Goal: Information Seeking & Learning: Learn about a topic

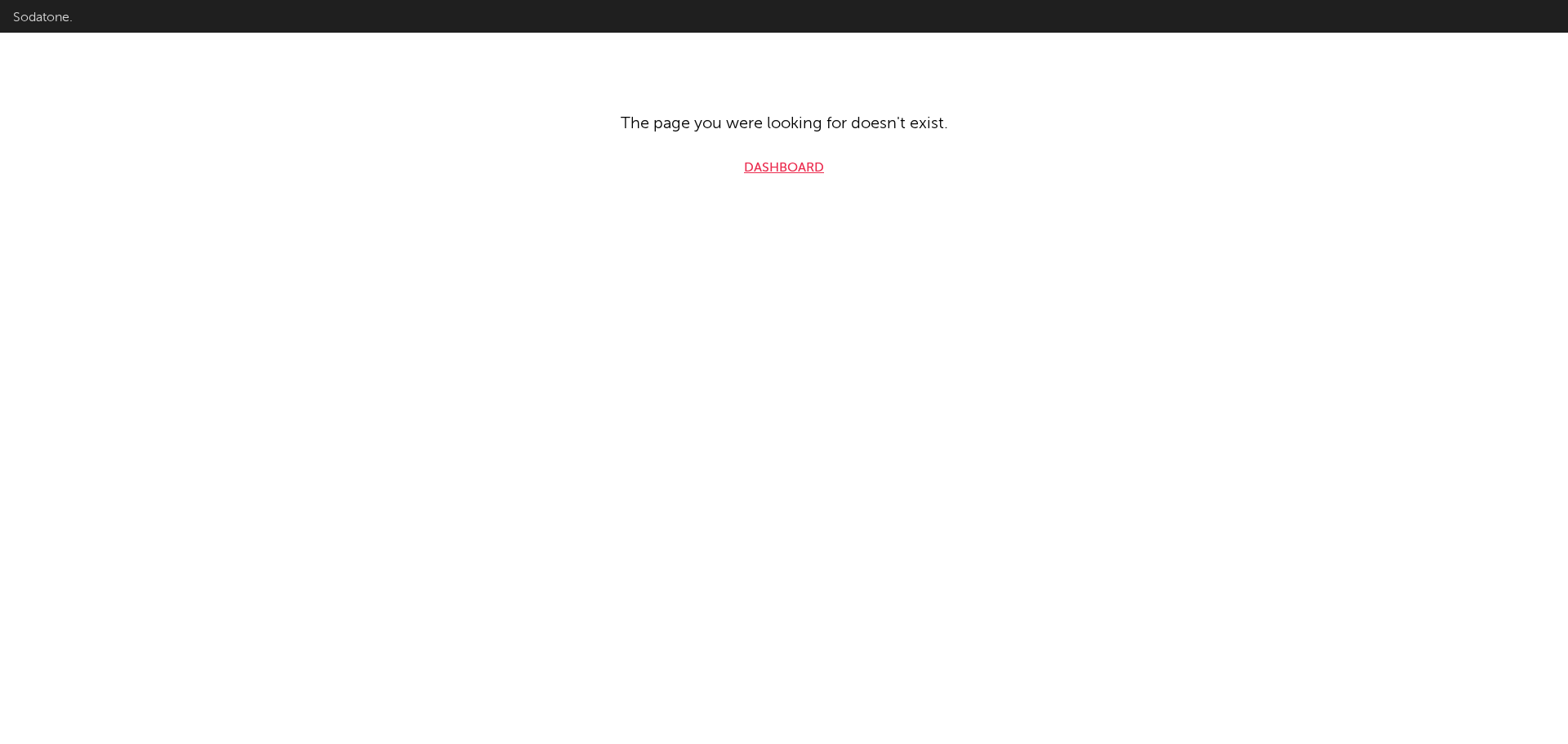
click at [792, 172] on link "Dashboard" at bounding box center [784, 168] width 80 height 20
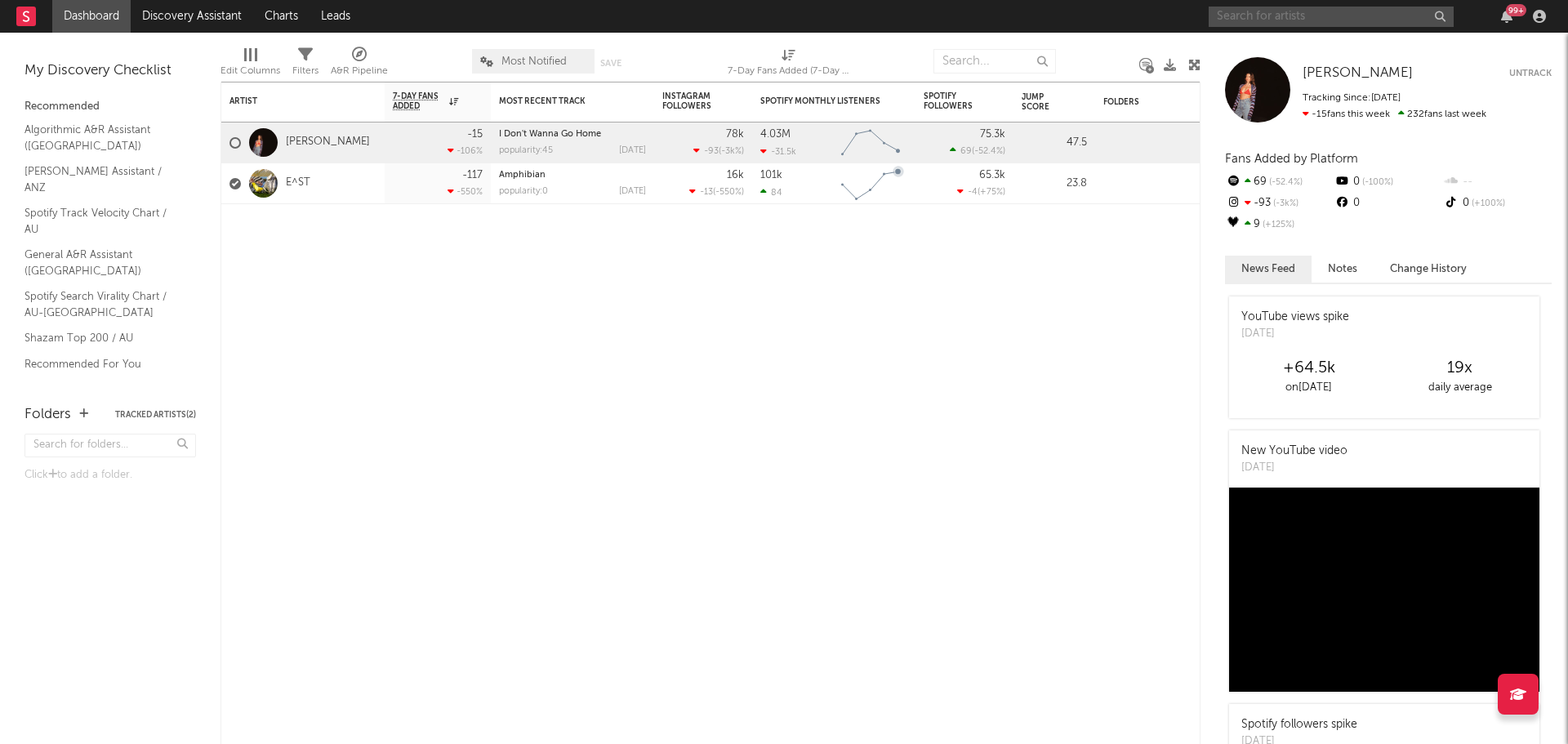
click at [1282, 16] on input "text" at bounding box center [1331, 16] width 245 height 21
click at [1311, 12] on input "[PERSON_NAME]" at bounding box center [1331, 16] width 245 height 21
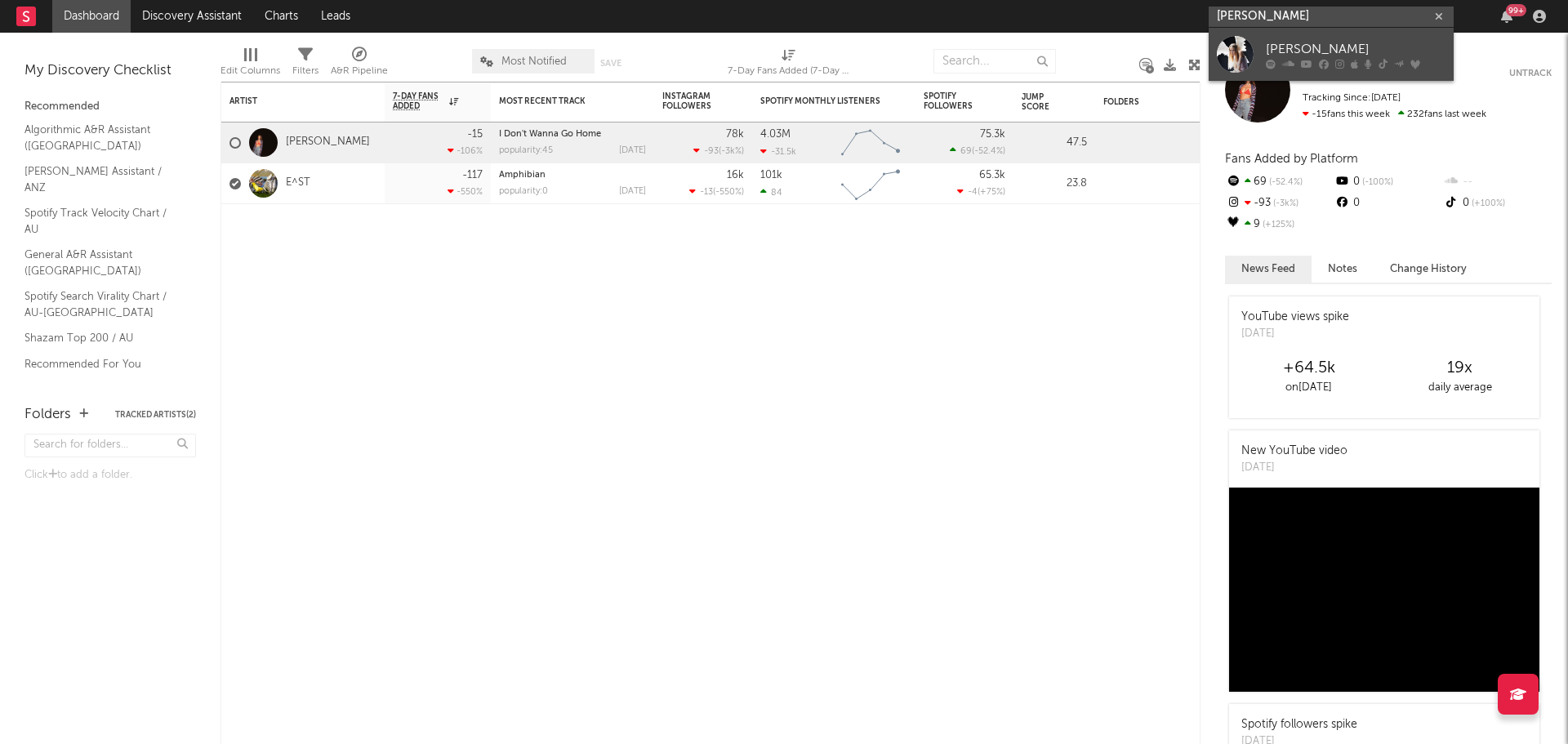
type input "[PERSON_NAME]"
click at [1306, 48] on div "[PERSON_NAME]" at bounding box center [1356, 49] width 180 height 20
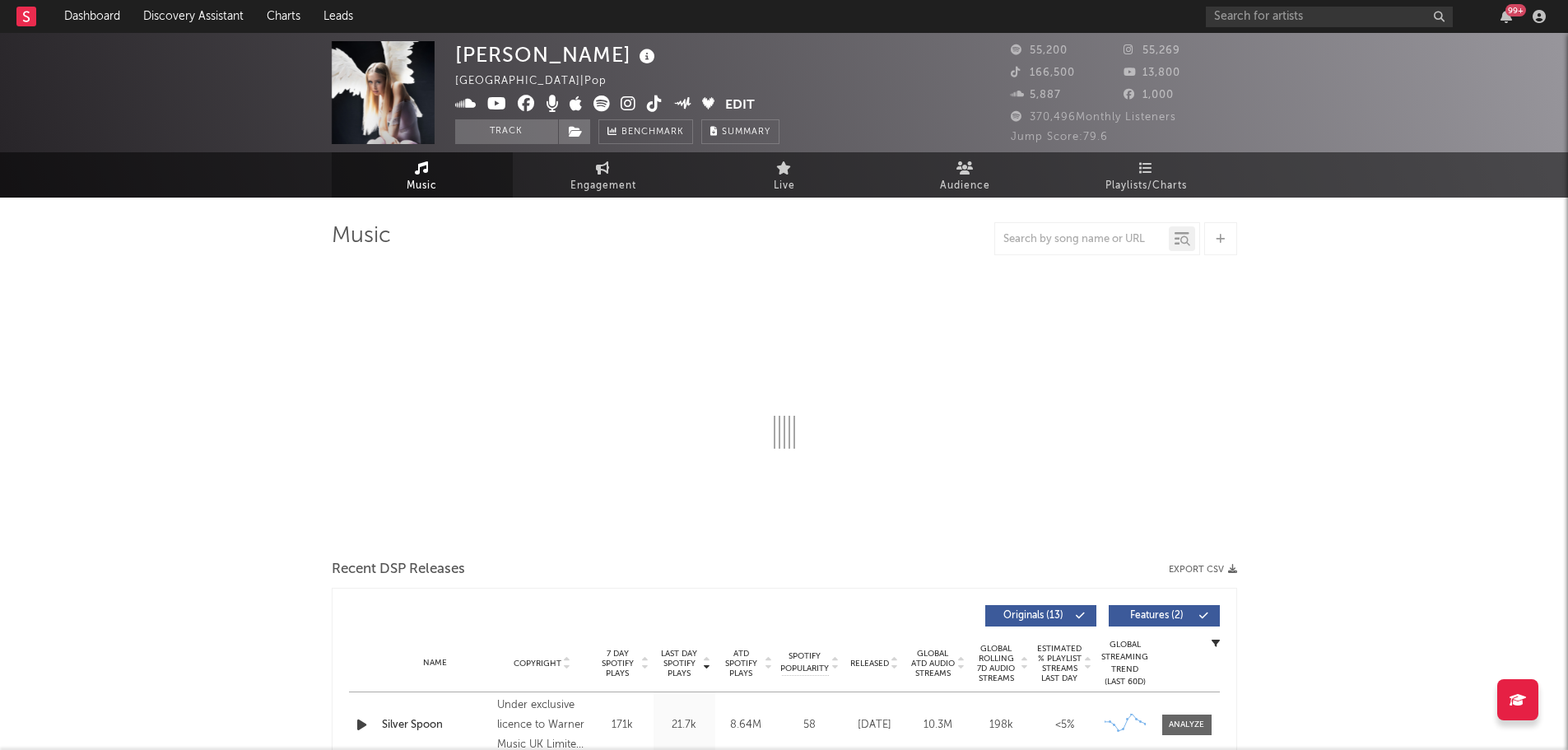
select select "6m"
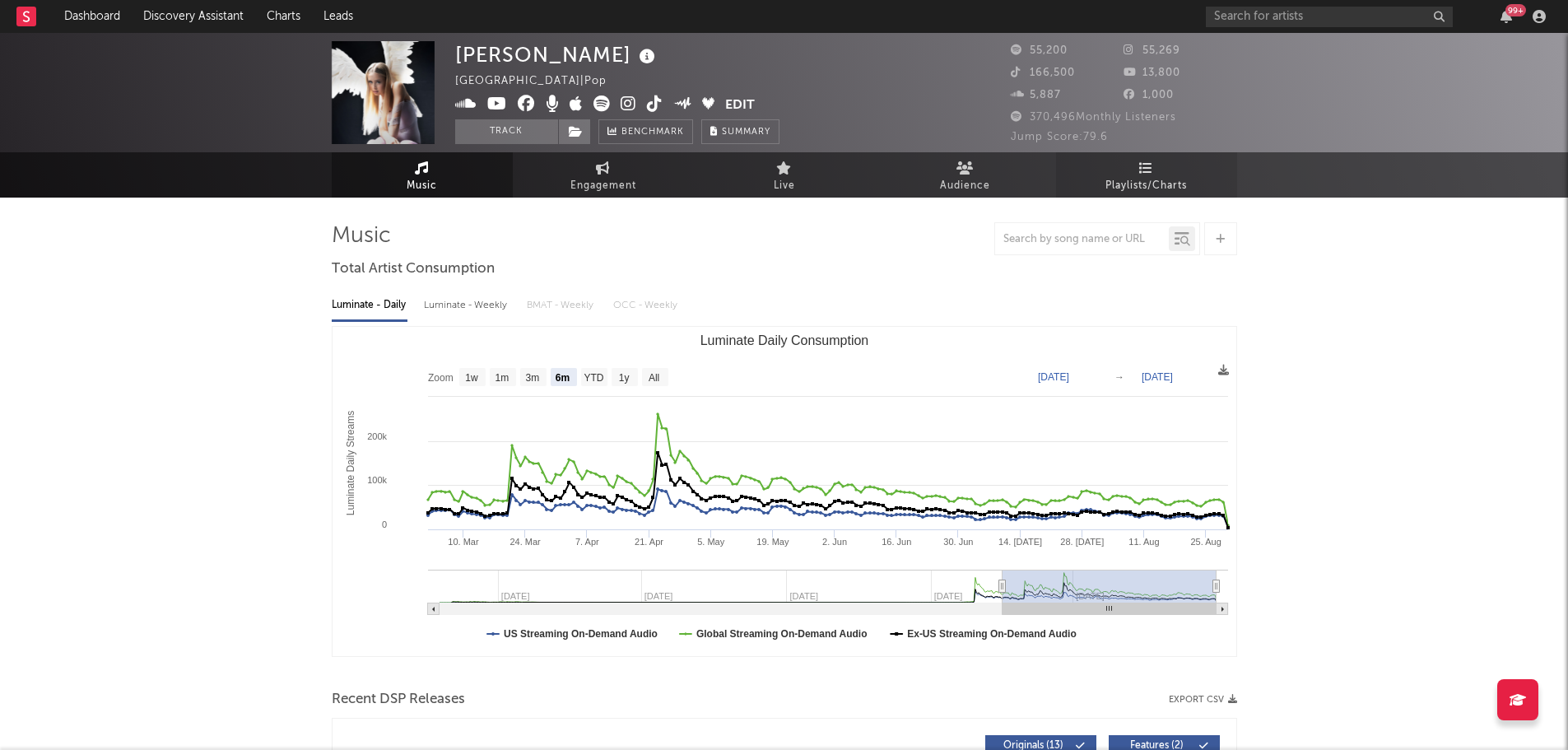
click at [1157, 174] on link "Playlists/Charts" at bounding box center [1147, 175] width 181 height 45
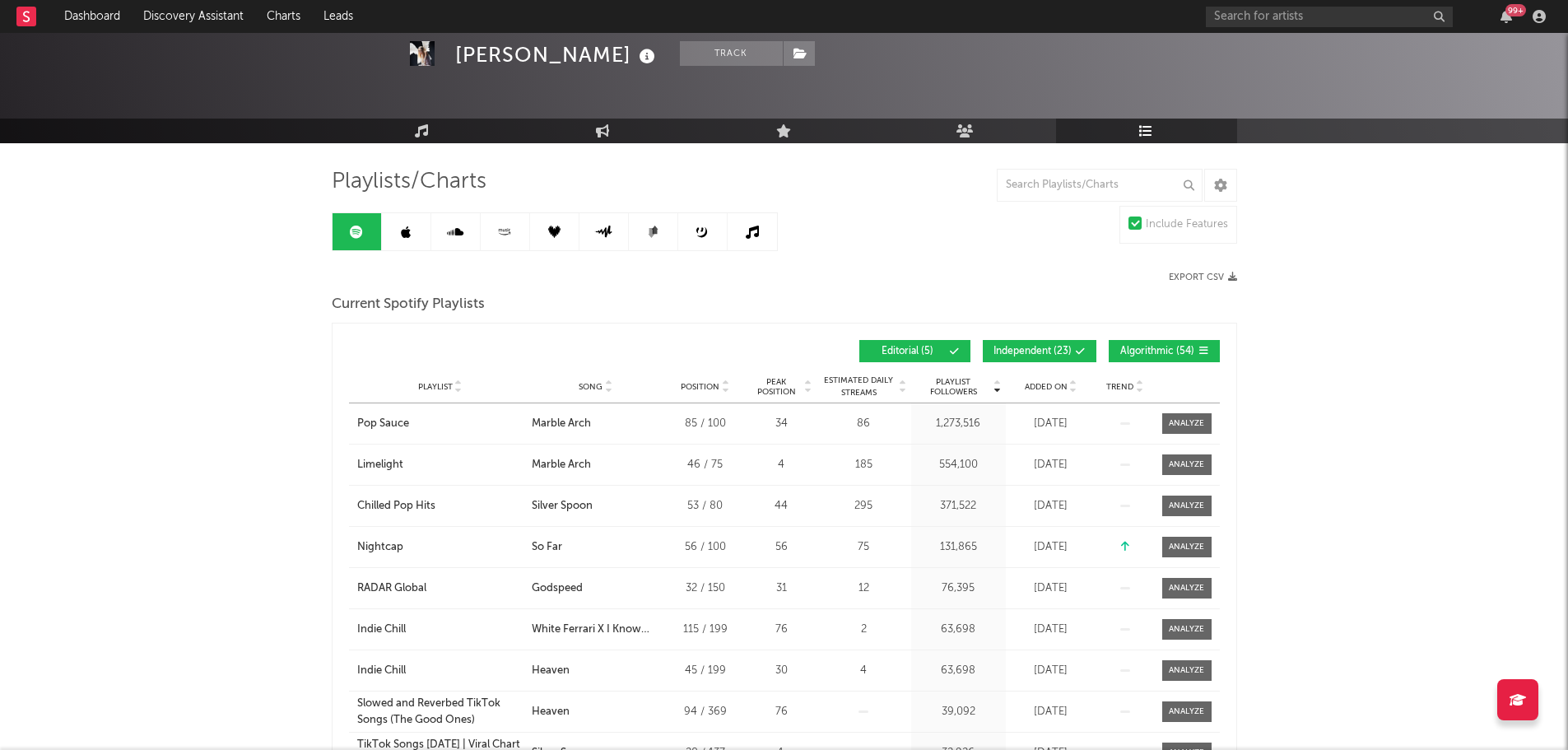
scroll to position [82, 0]
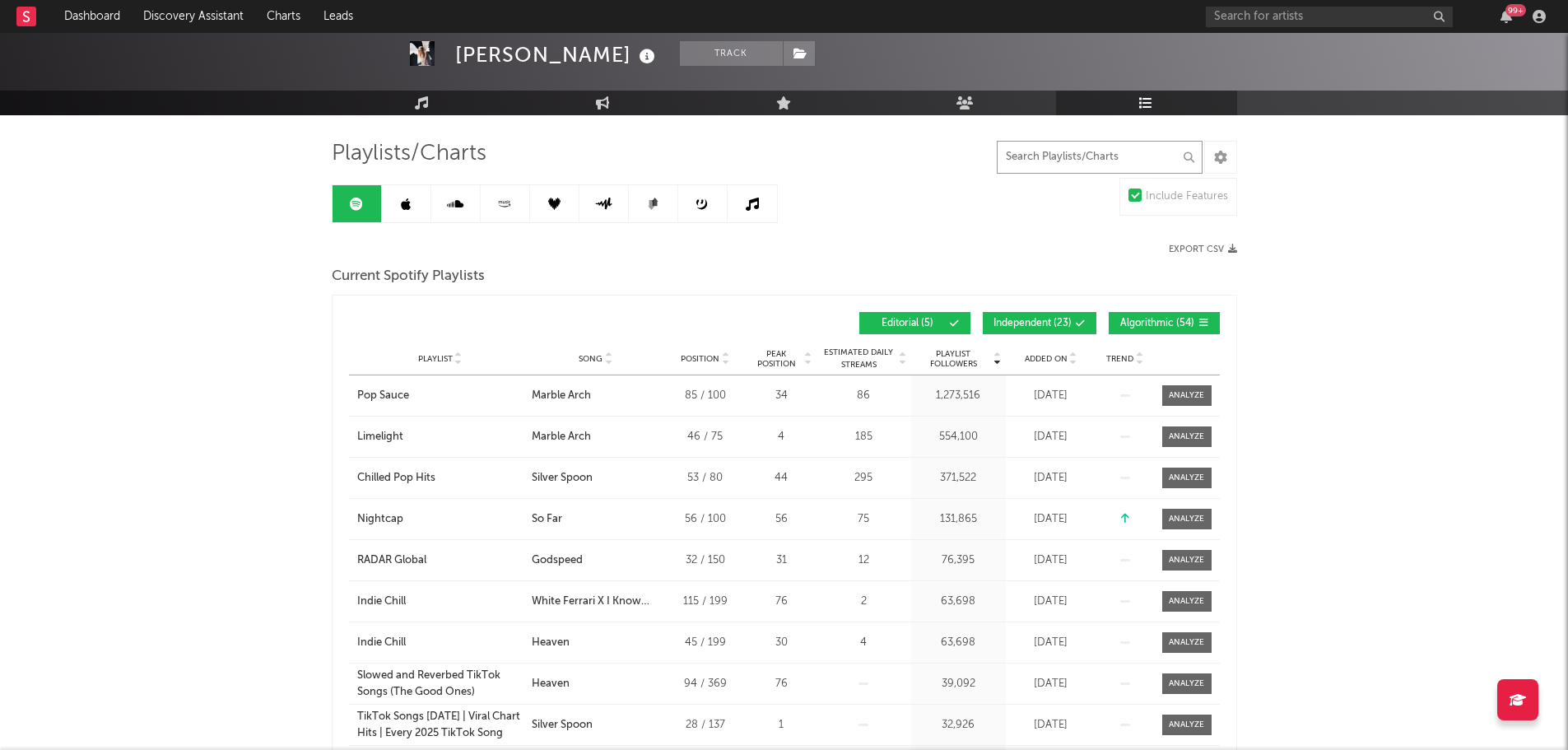
click at [1081, 158] on input "text" at bounding box center [1100, 157] width 205 height 33
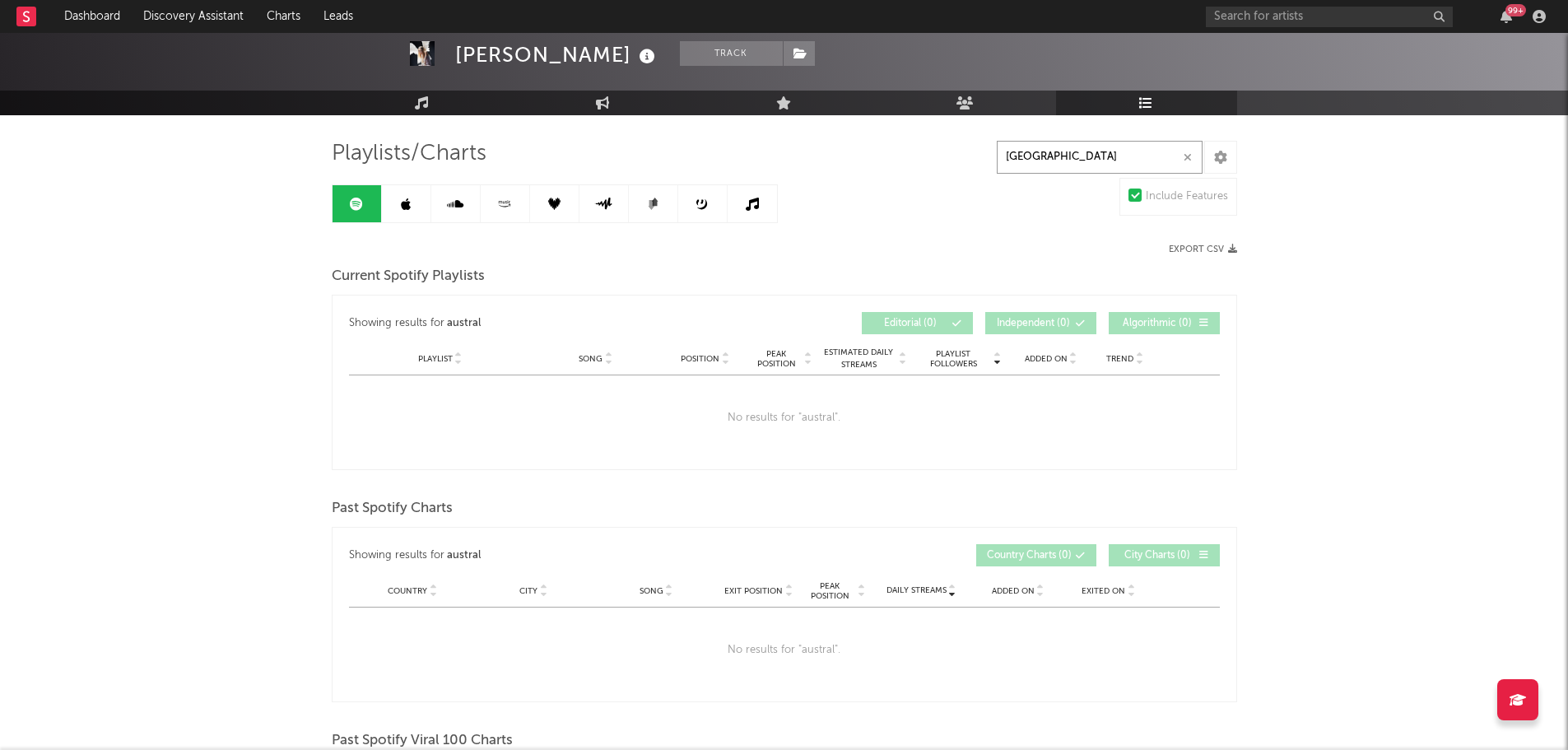
type input "[GEOGRAPHIC_DATA]"
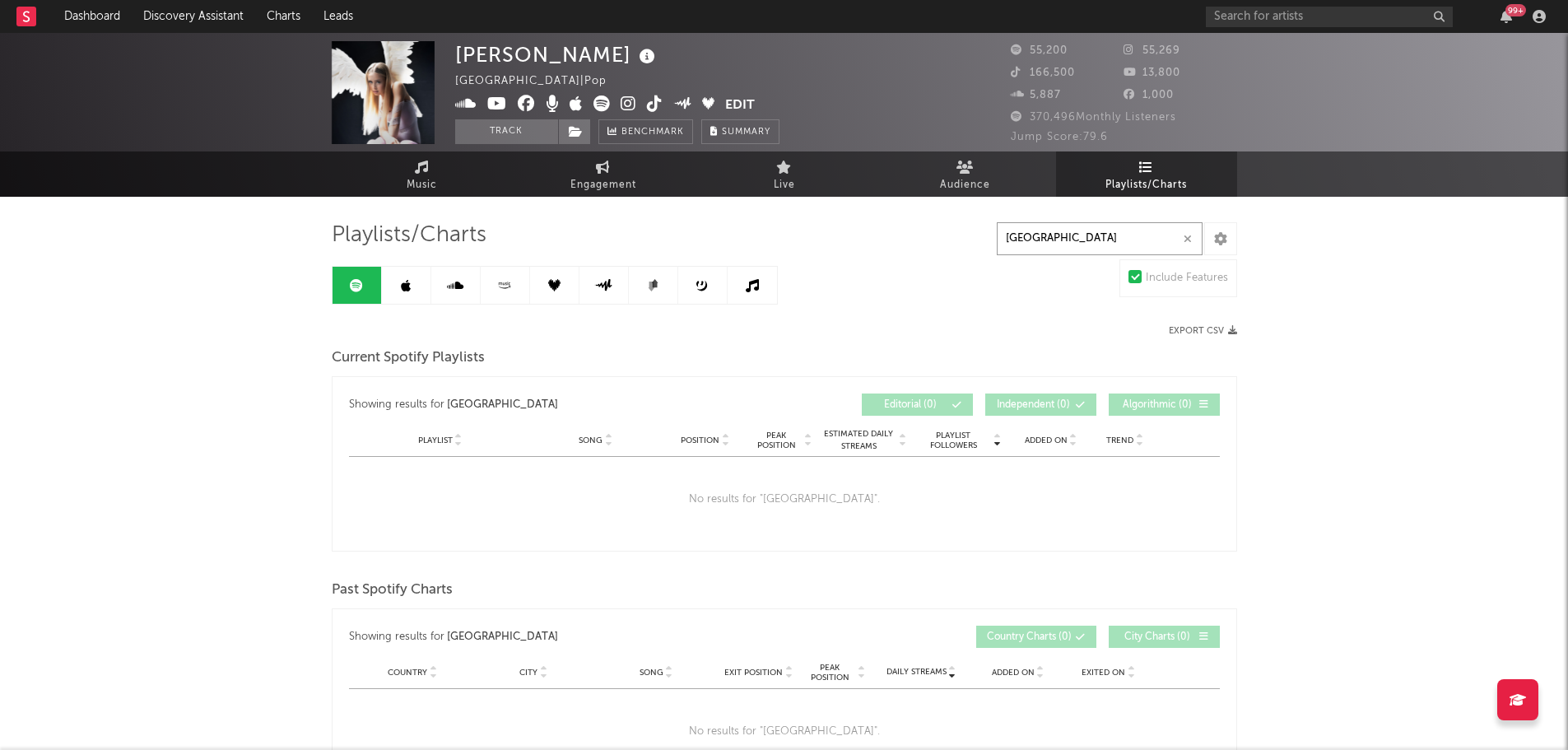
scroll to position [0, 0]
click at [1186, 239] on icon "button" at bounding box center [1188, 239] width 8 height 11
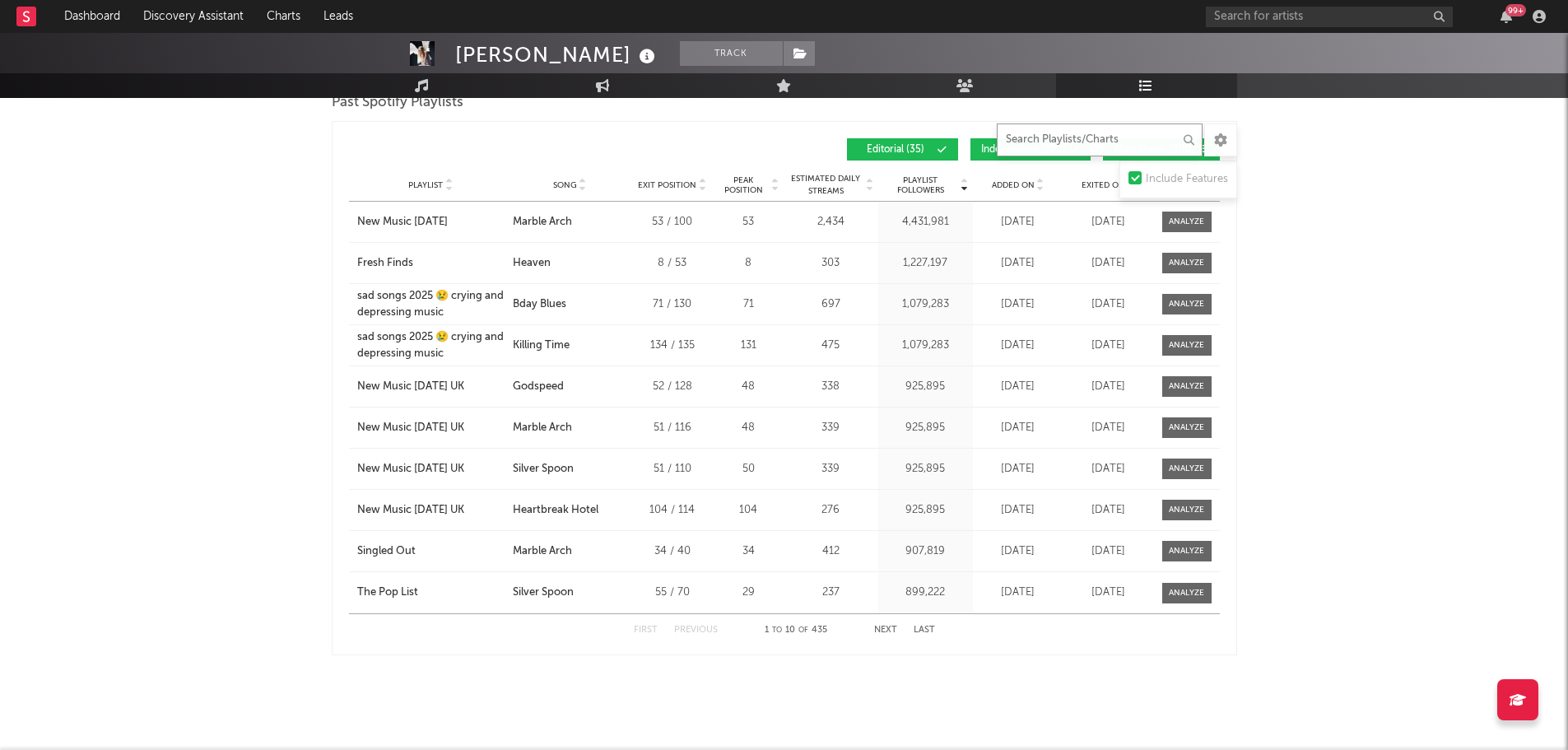
scroll to position [1309, 0]
click at [421, 180] on span "Playlist" at bounding box center [426, 184] width 35 height 10
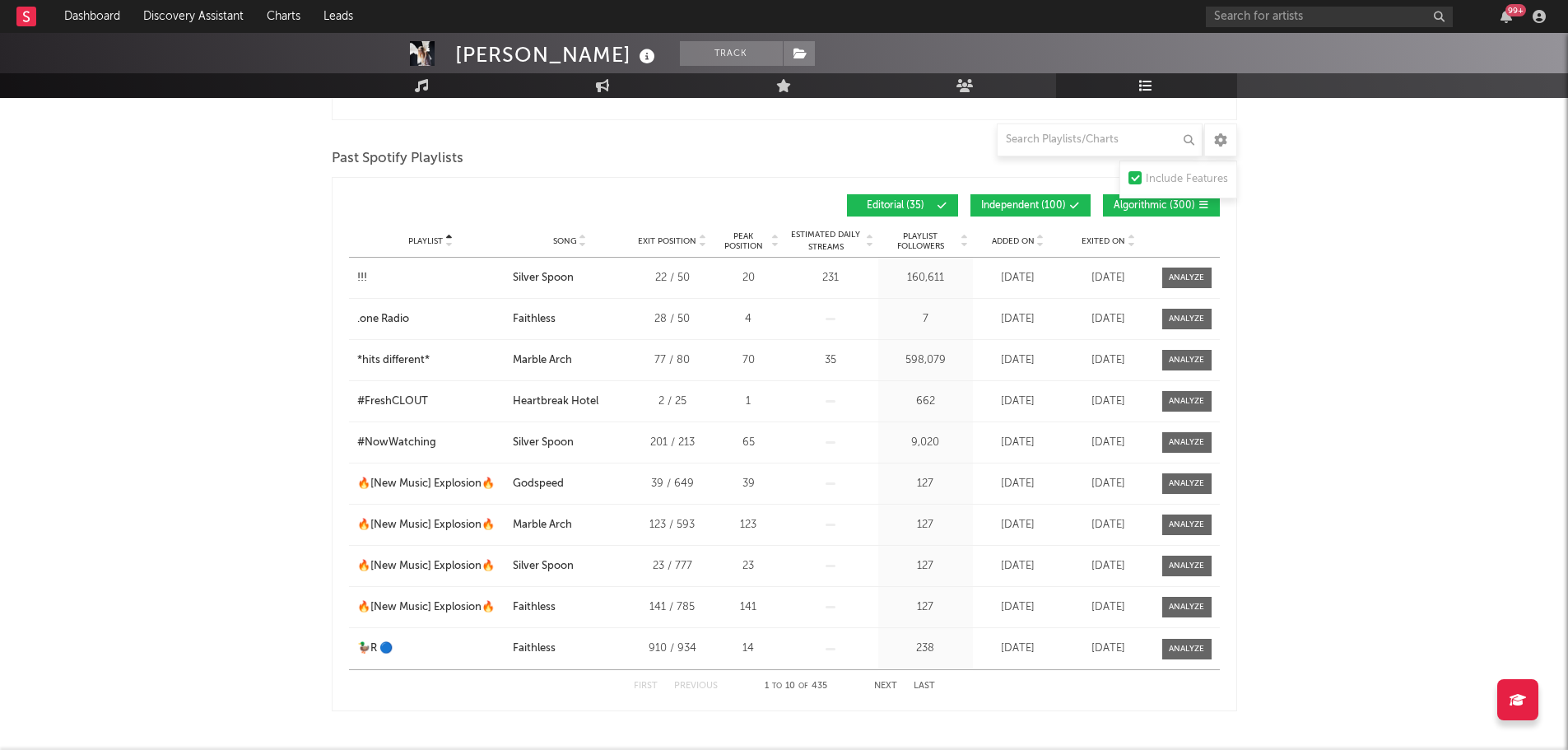
scroll to position [1226, 0]
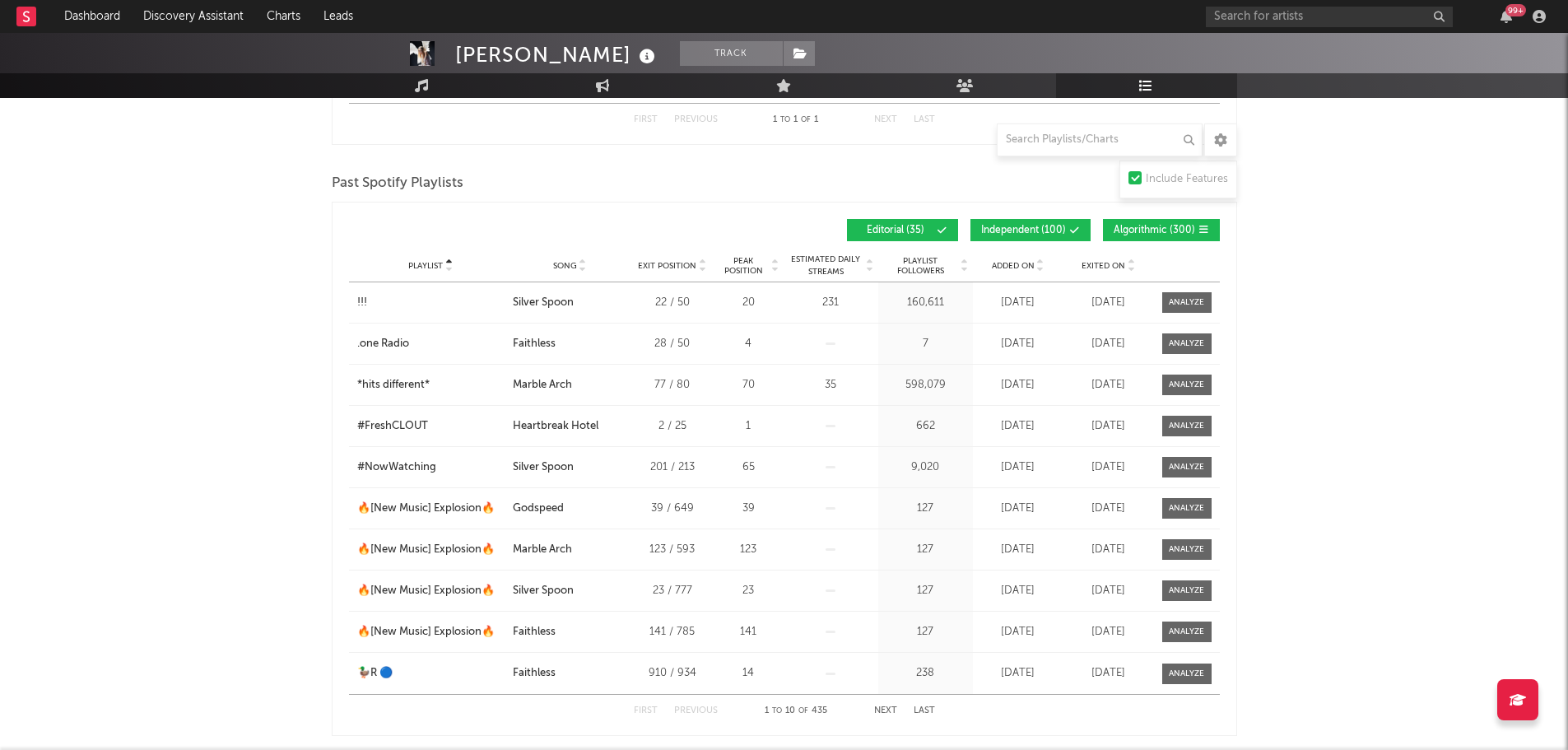
click at [916, 261] on span "Playlist Followers" at bounding box center [921, 266] width 77 height 20
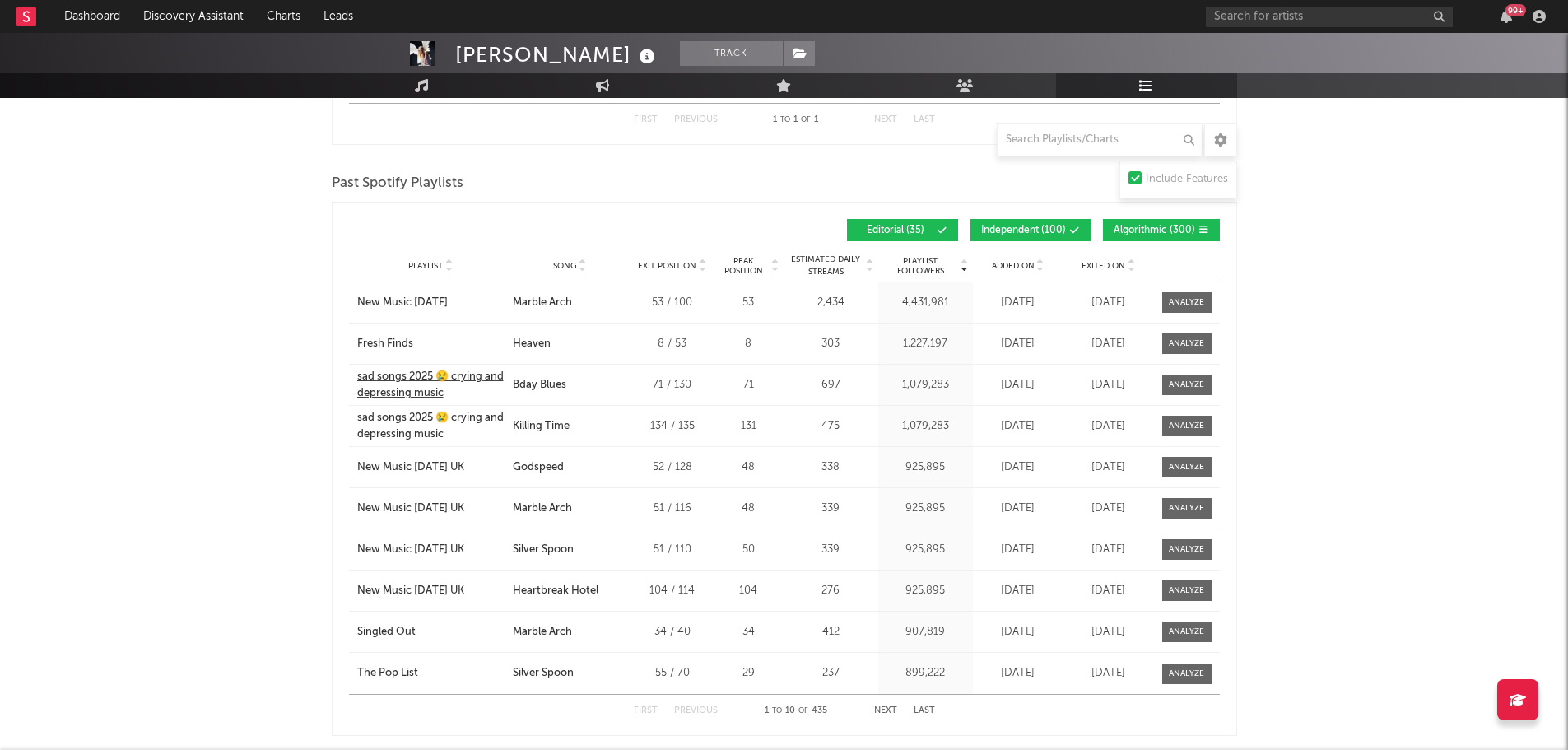
scroll to position [1309, 0]
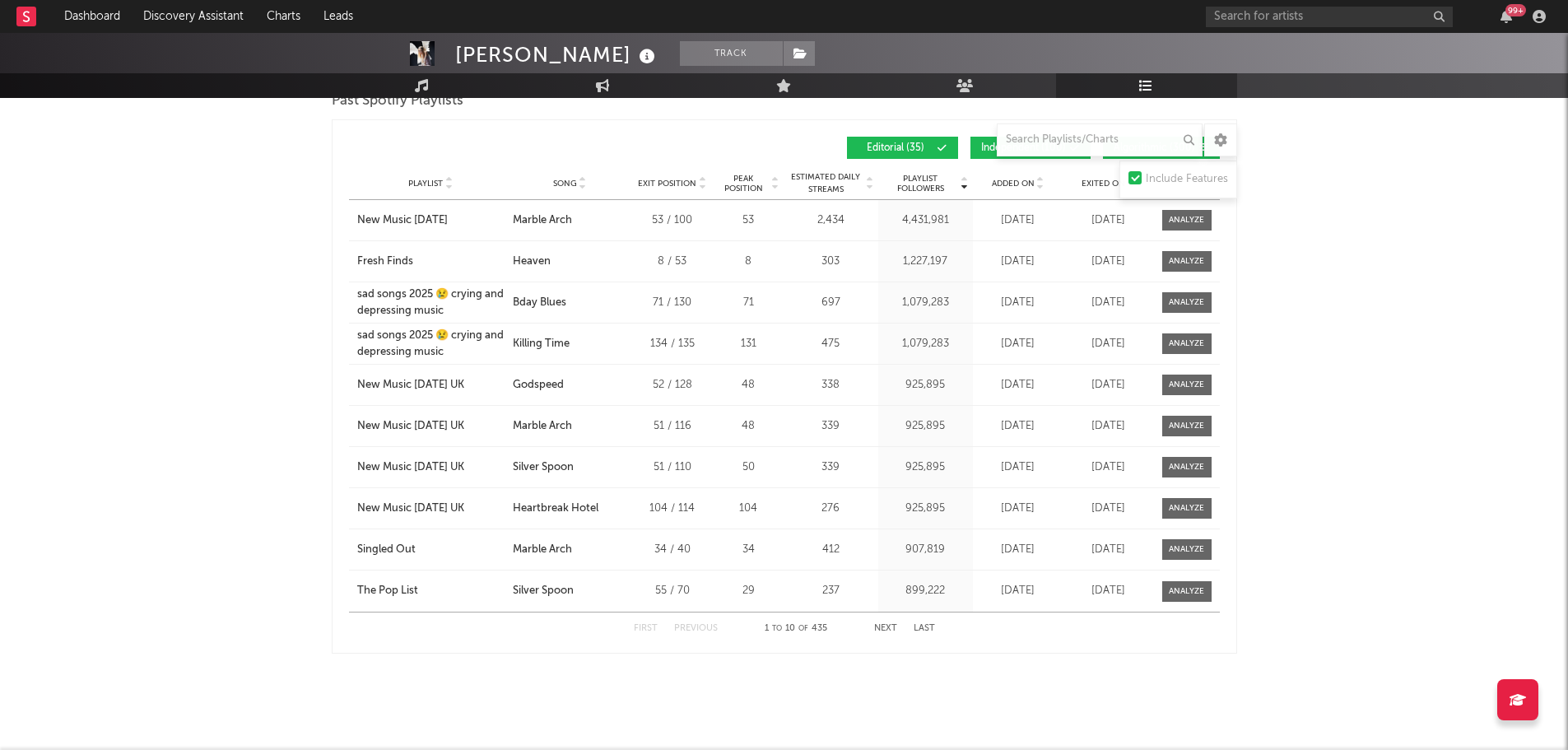
click at [890, 628] on button "Next" at bounding box center [886, 628] width 23 height 9
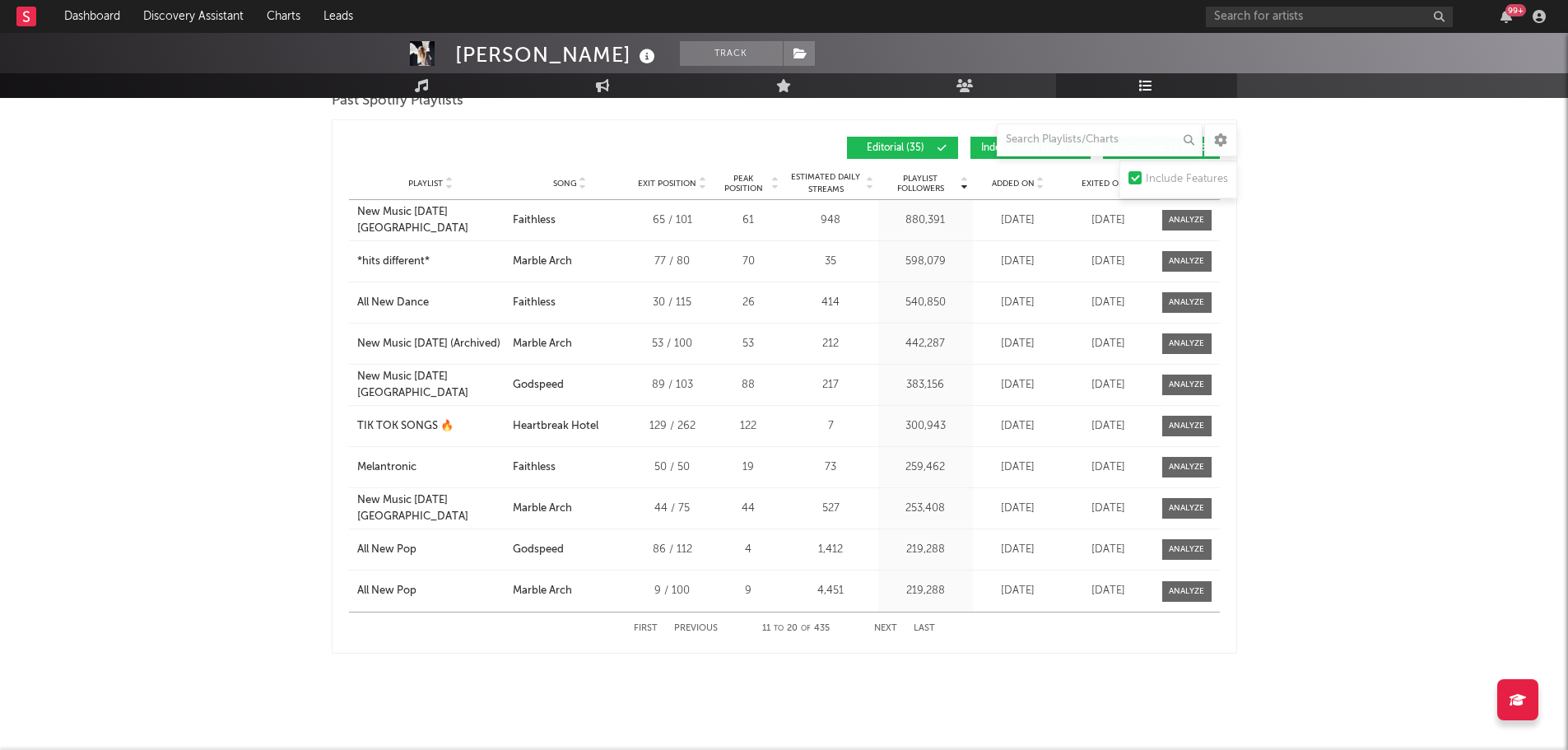
click at [887, 628] on button "Next" at bounding box center [886, 628] width 23 height 9
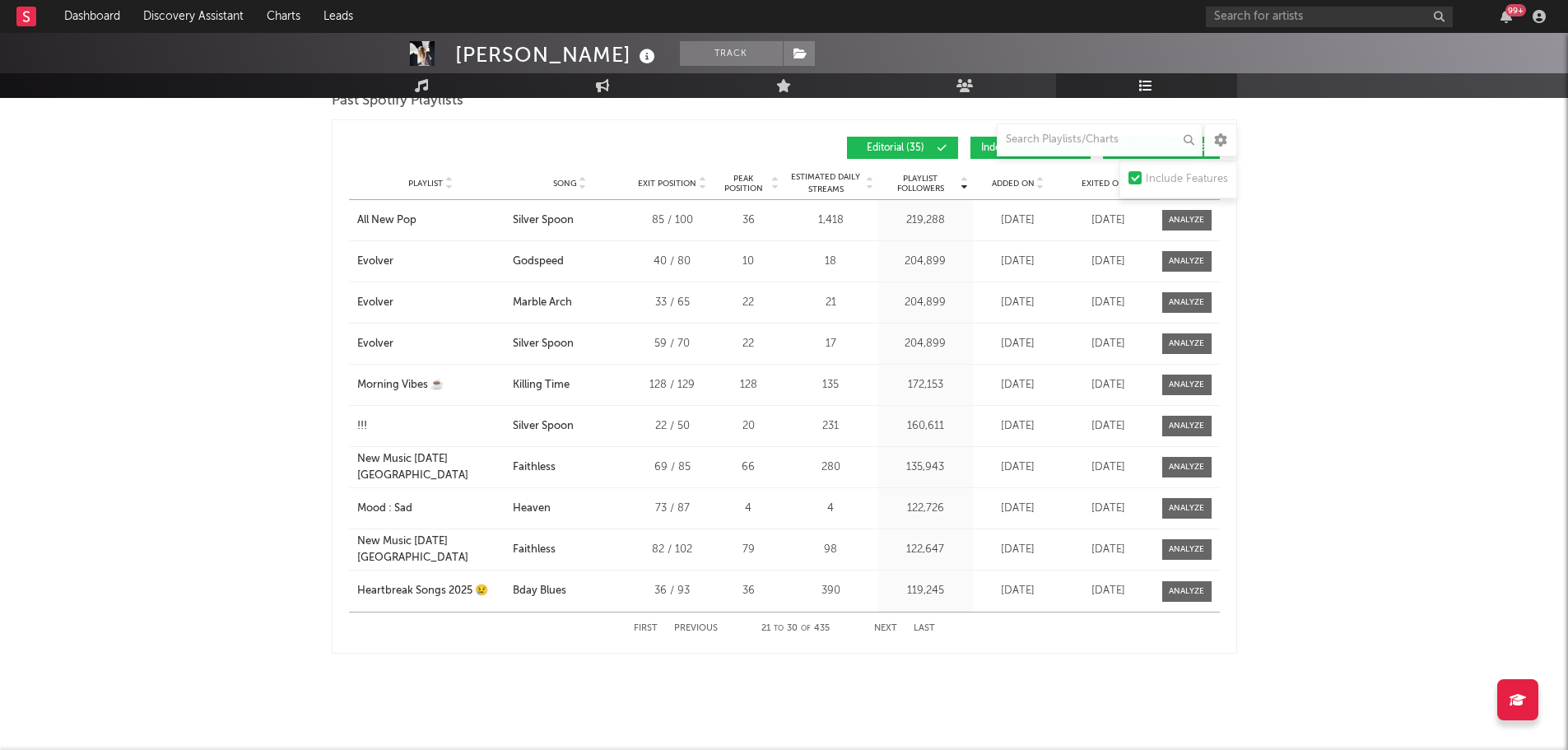
click at [887, 628] on button "Next" at bounding box center [886, 628] width 23 height 9
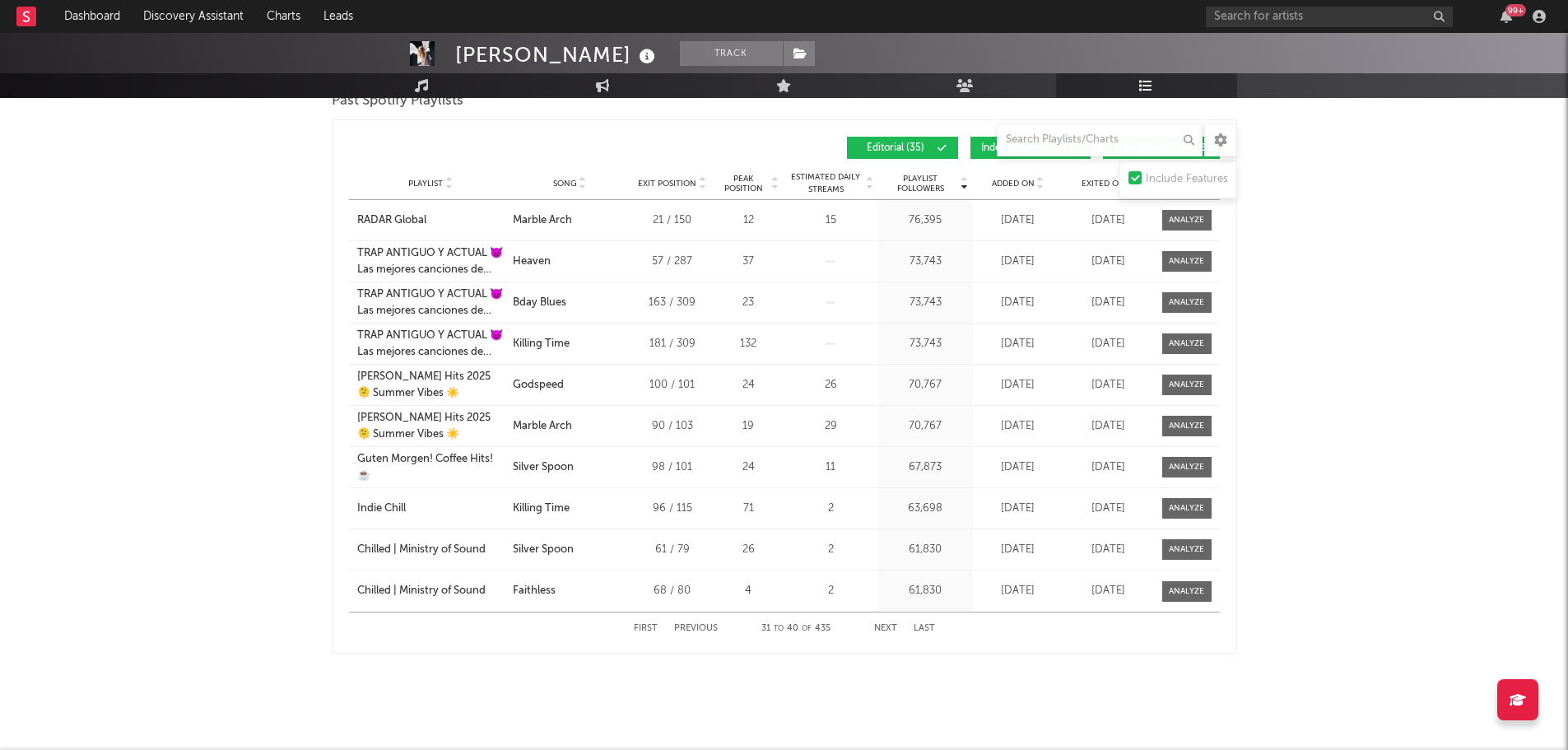
click at [887, 628] on button "Next" at bounding box center [886, 628] width 23 height 9
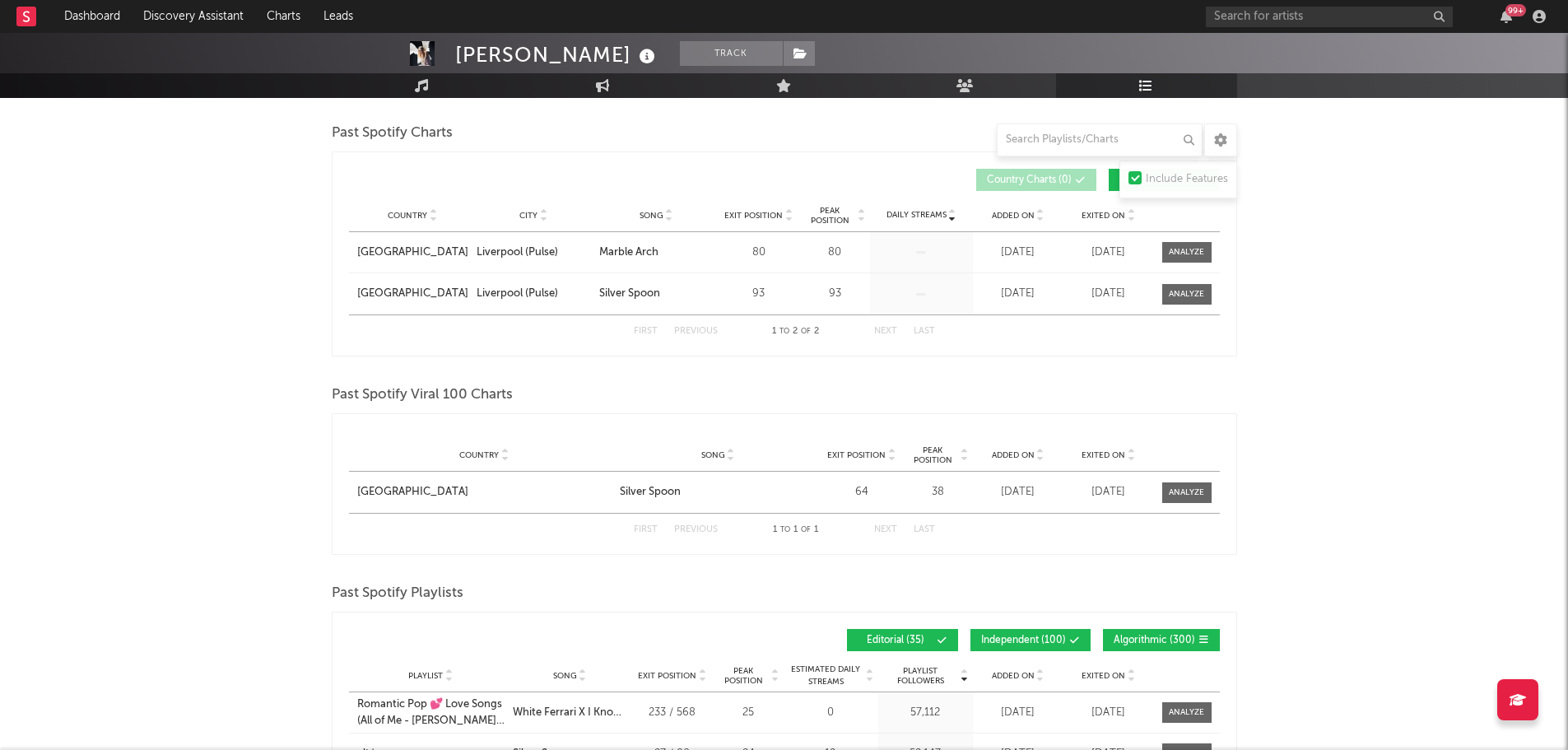
scroll to position [815, 0]
